Goal: Communication & Community: Answer question/provide support

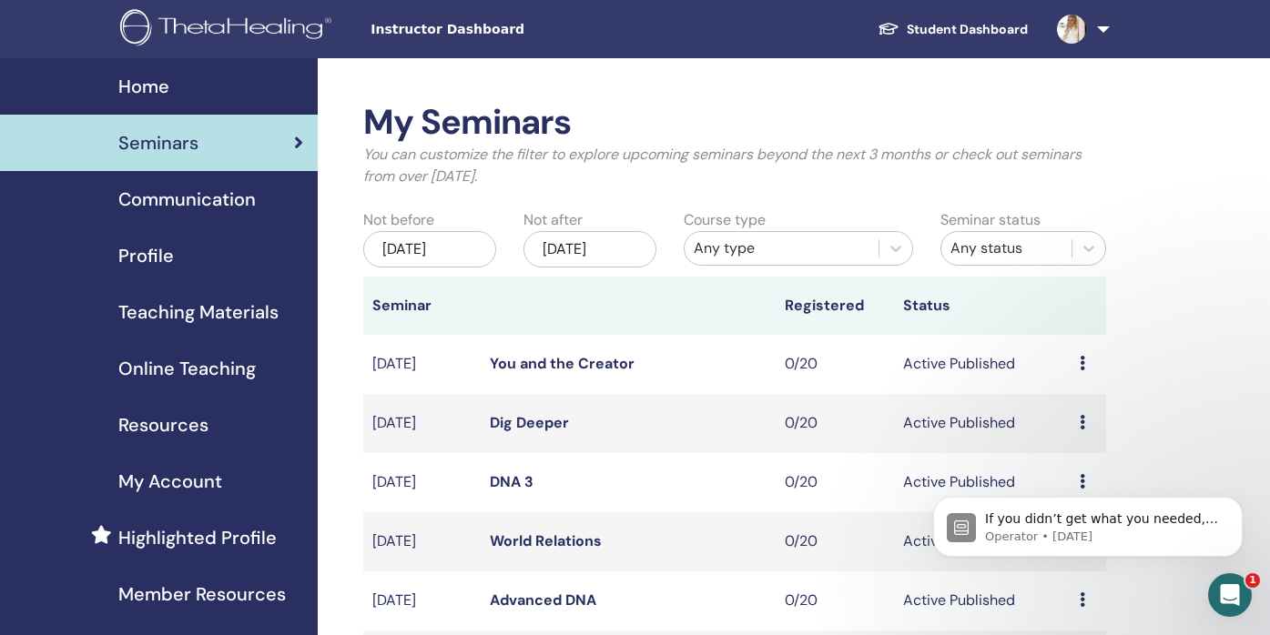
click at [187, 86] on div "Home" at bounding box center [159, 86] width 289 height 27
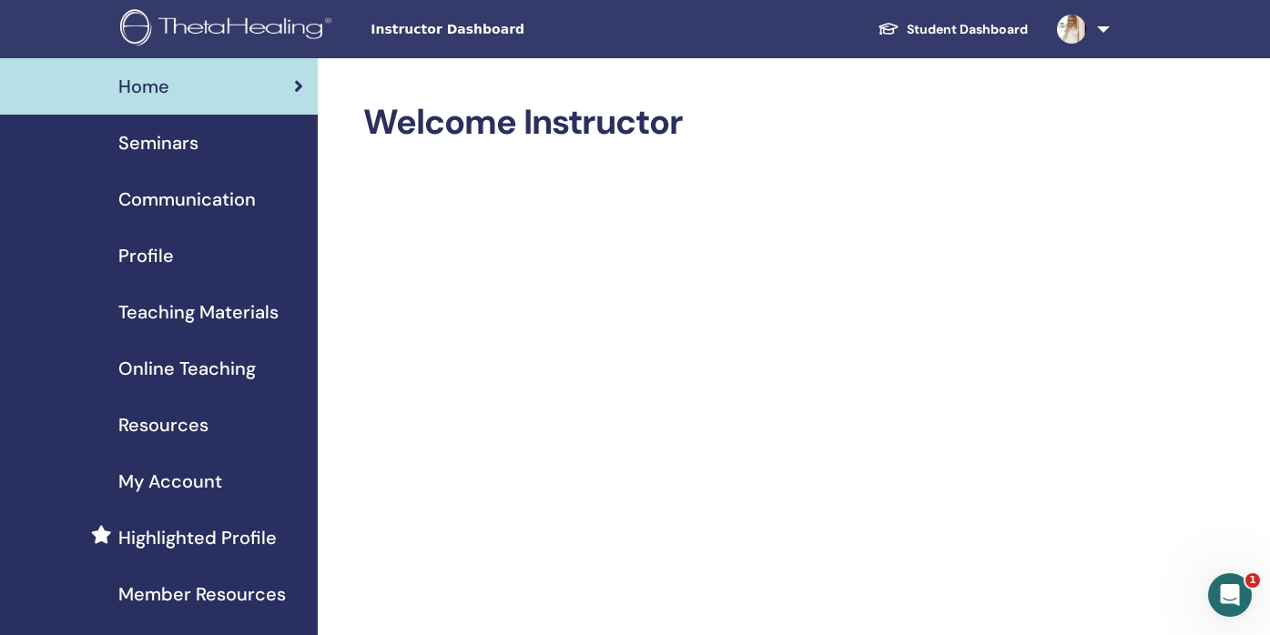
click at [1103, 37] on link at bounding box center [1079, 29] width 75 height 58
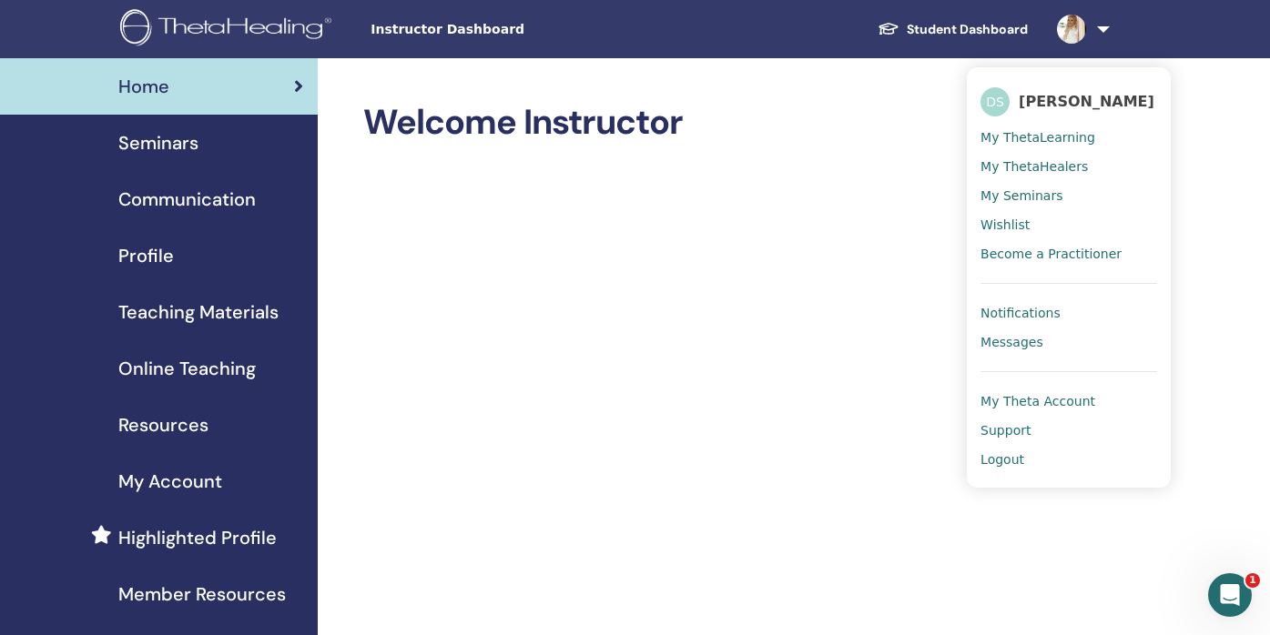
click at [1018, 350] on span "Messages" at bounding box center [1011, 342] width 63 height 16
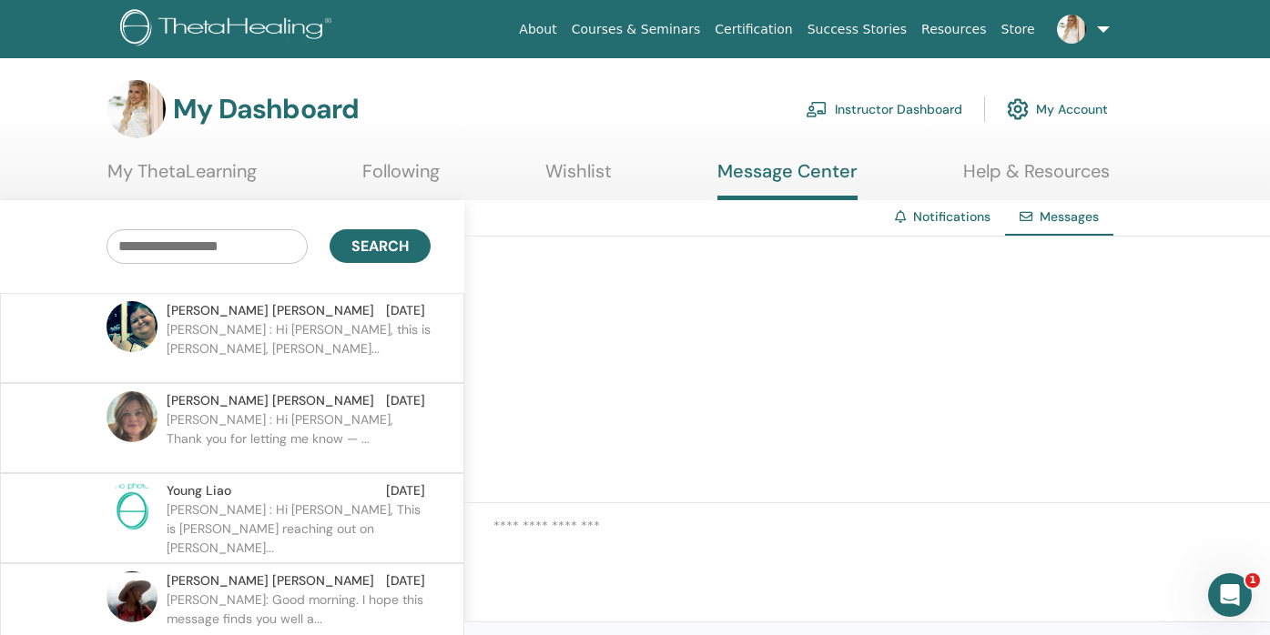
click at [319, 324] on p "[PERSON_NAME] : Hi [PERSON_NAME], this is [PERSON_NAME], [PERSON_NAME]..." at bounding box center [299, 347] width 264 height 55
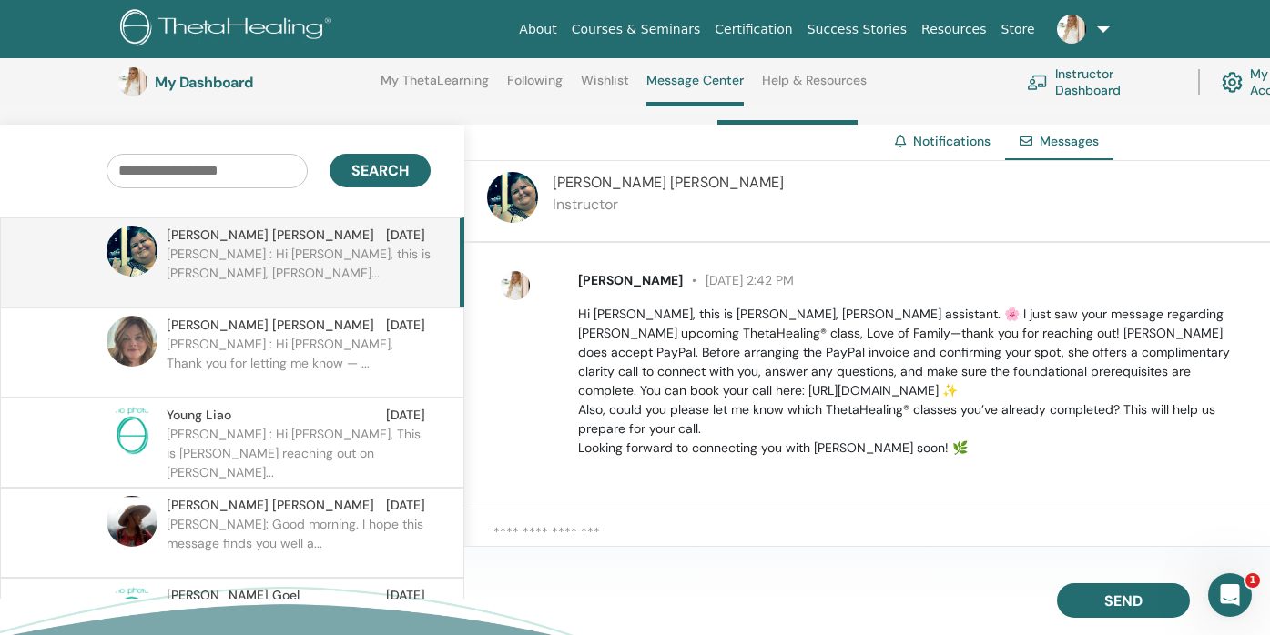
scroll to position [177, 0]
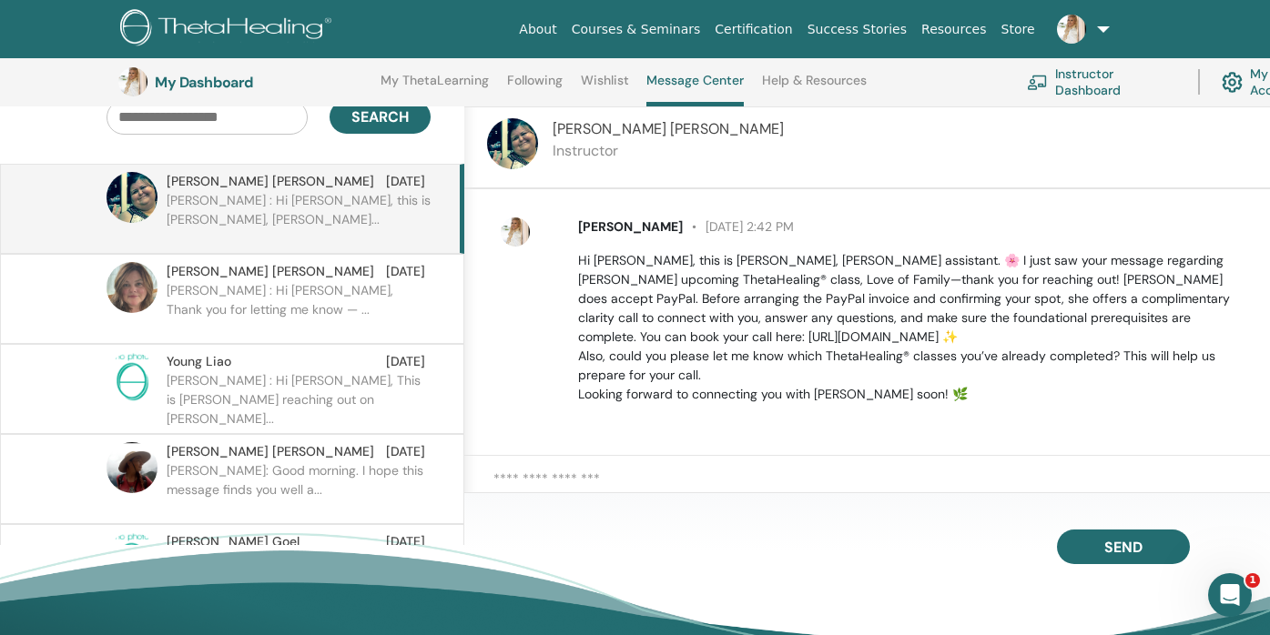
click at [587, 483] on textarea at bounding box center [881, 487] width 776 height 37
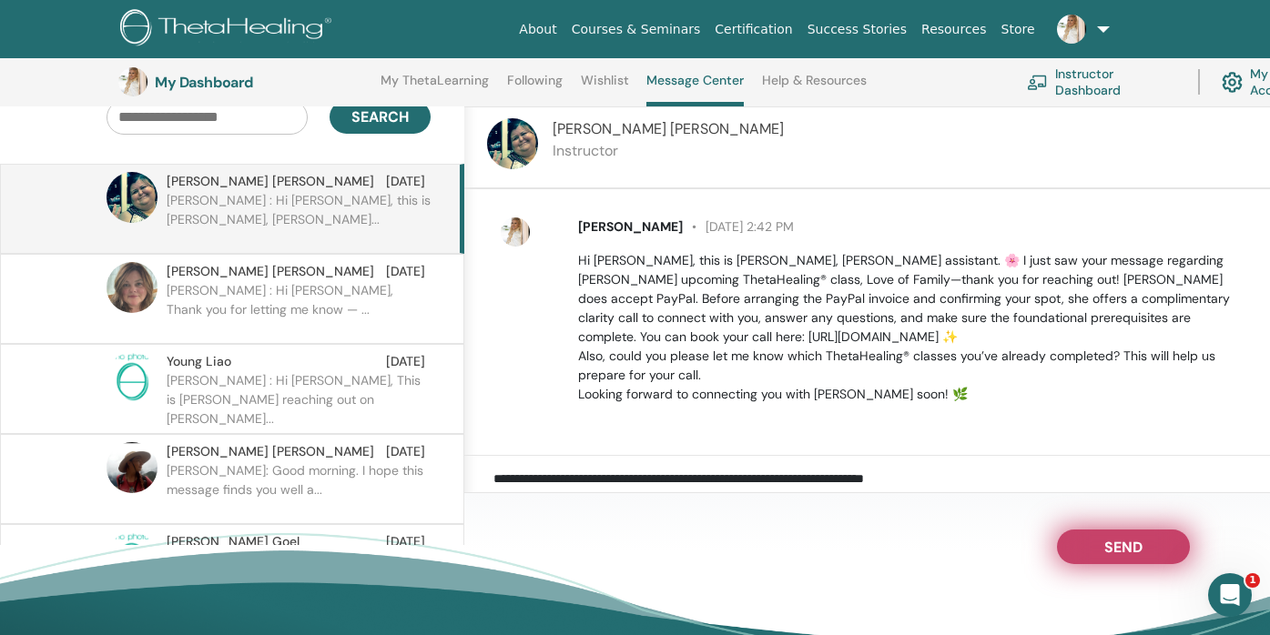
type textarea "**********"
click at [1090, 550] on button "Send" at bounding box center [1123, 547] width 133 height 35
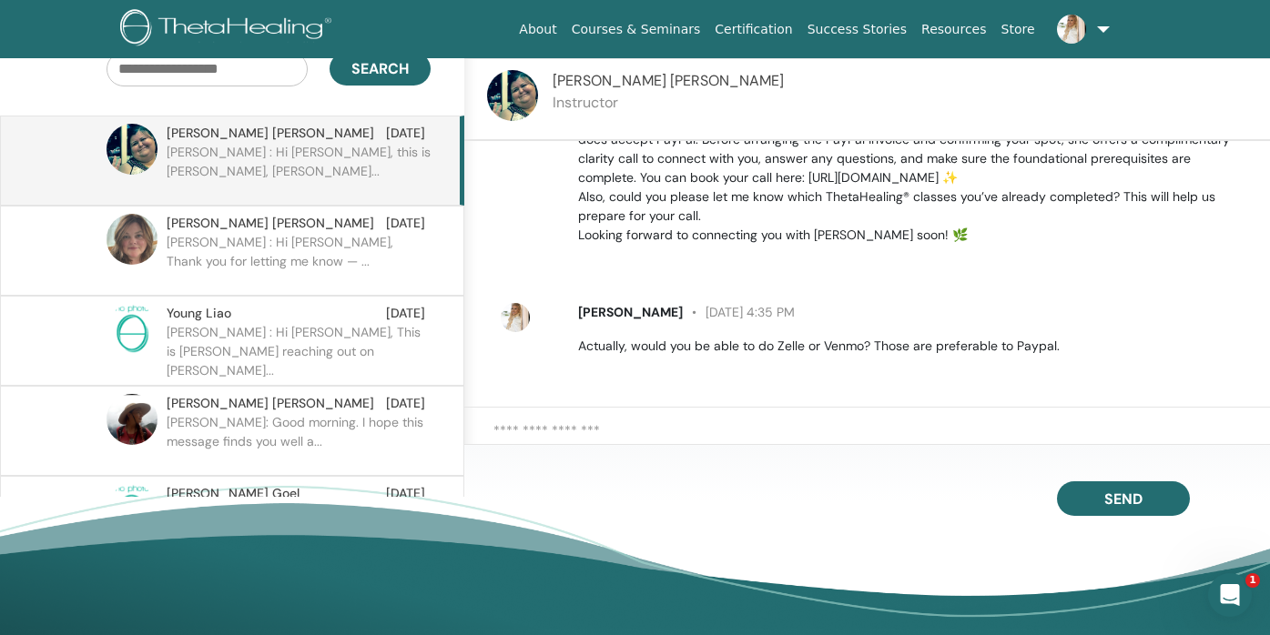
scroll to position [0, 0]
